Goal: Navigation & Orientation: Go to known website

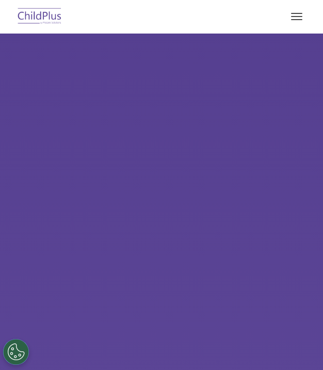
select select "MEDIUM"
click at [293, 18] on button "button" at bounding box center [297, 16] width 22 height 17
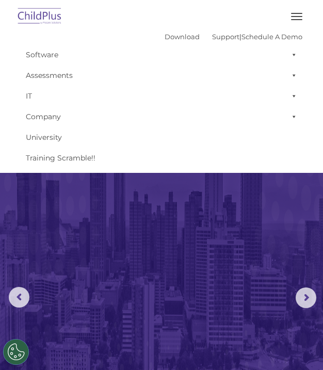
click at [300, 14] on button "button" at bounding box center [297, 16] width 22 height 17
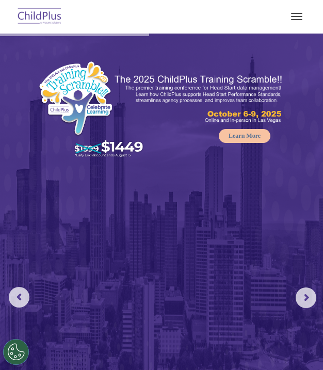
click at [69, 14] on div at bounding box center [162, 16] width 282 height 25
click at [53, 14] on img at bounding box center [39, 17] width 49 height 24
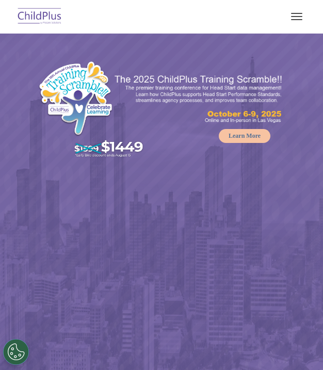
select select "MEDIUM"
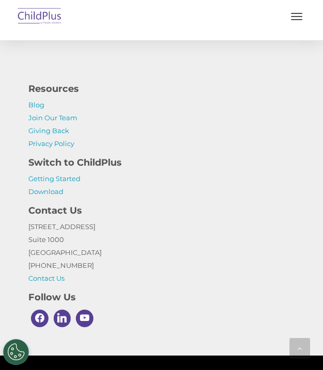
scroll to position [2283, 0]
